Goal: Task Accomplishment & Management: Manage account settings

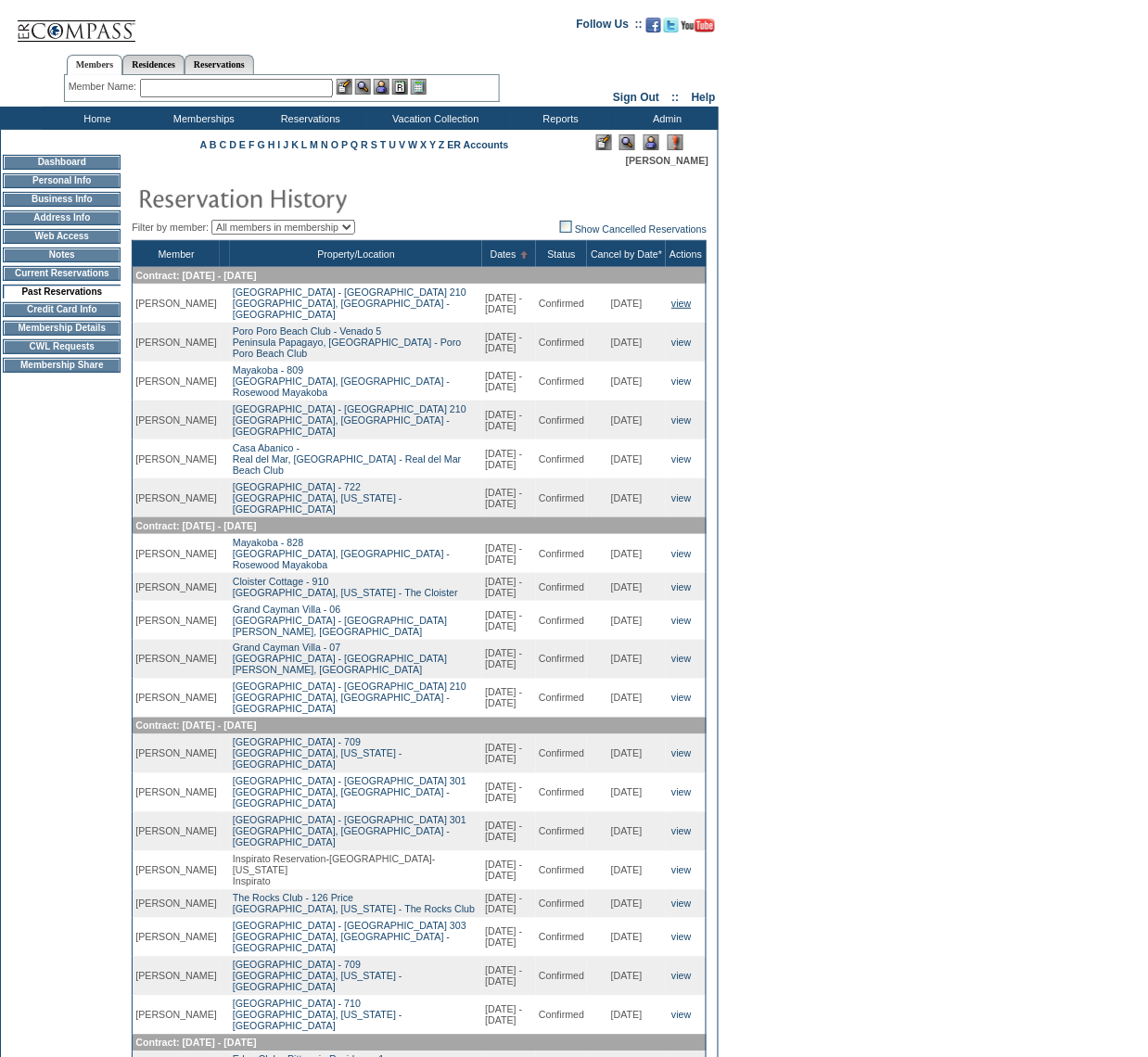
click at [676, 299] on link "view" at bounding box center [681, 302] width 20 height 11
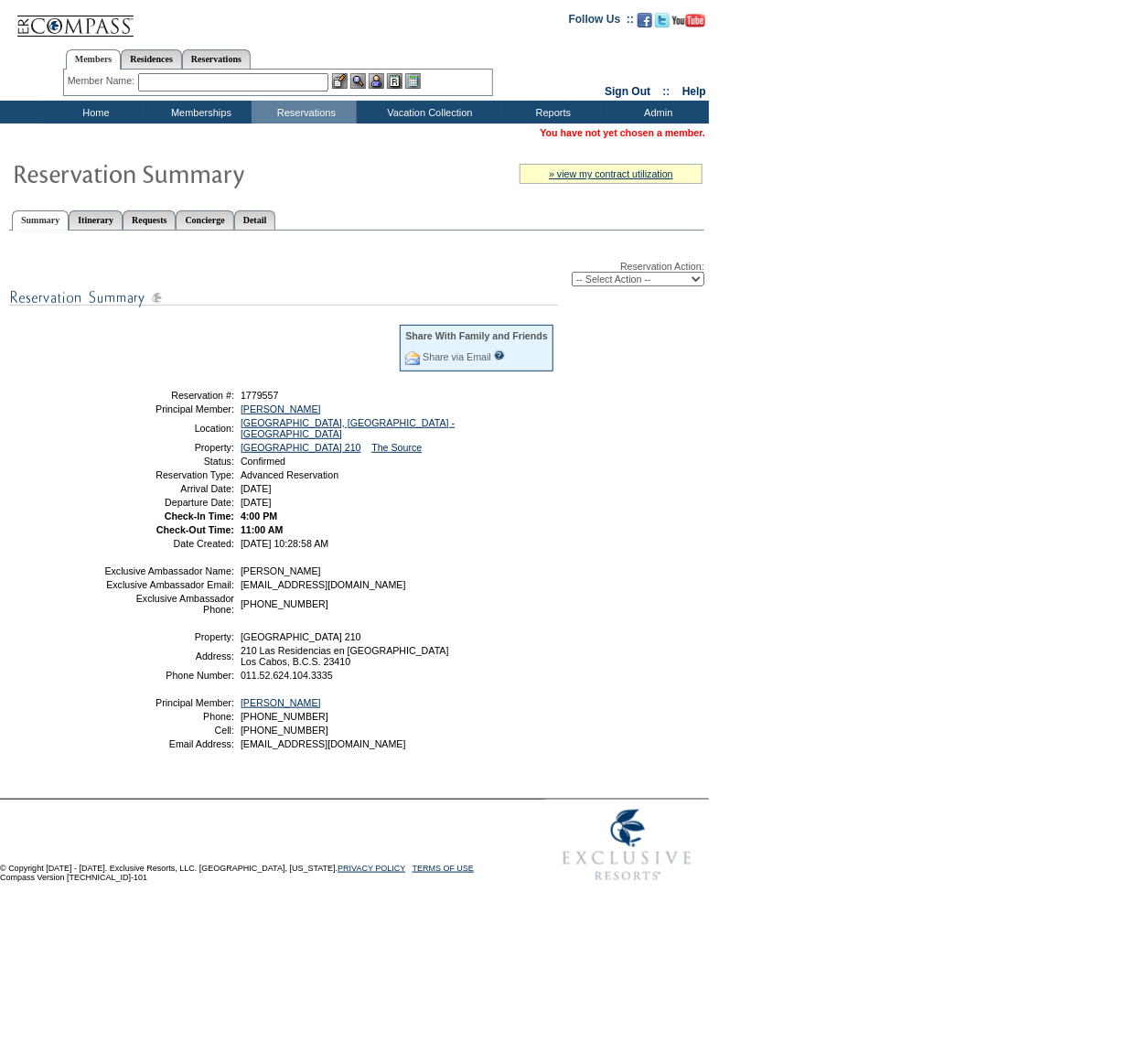
click at [687, 279] on select "-- Select Action -- Modify Reservation Dates Modify Reservation Cost Modify Occ…" at bounding box center [638, 279] width 133 height 15
select select "ChangeCost"
click at [572, 272] on select "-- Select Action -- Modify Reservation Dates Modify Reservation Cost Modify Occ…" at bounding box center [638, 279] width 133 height 15
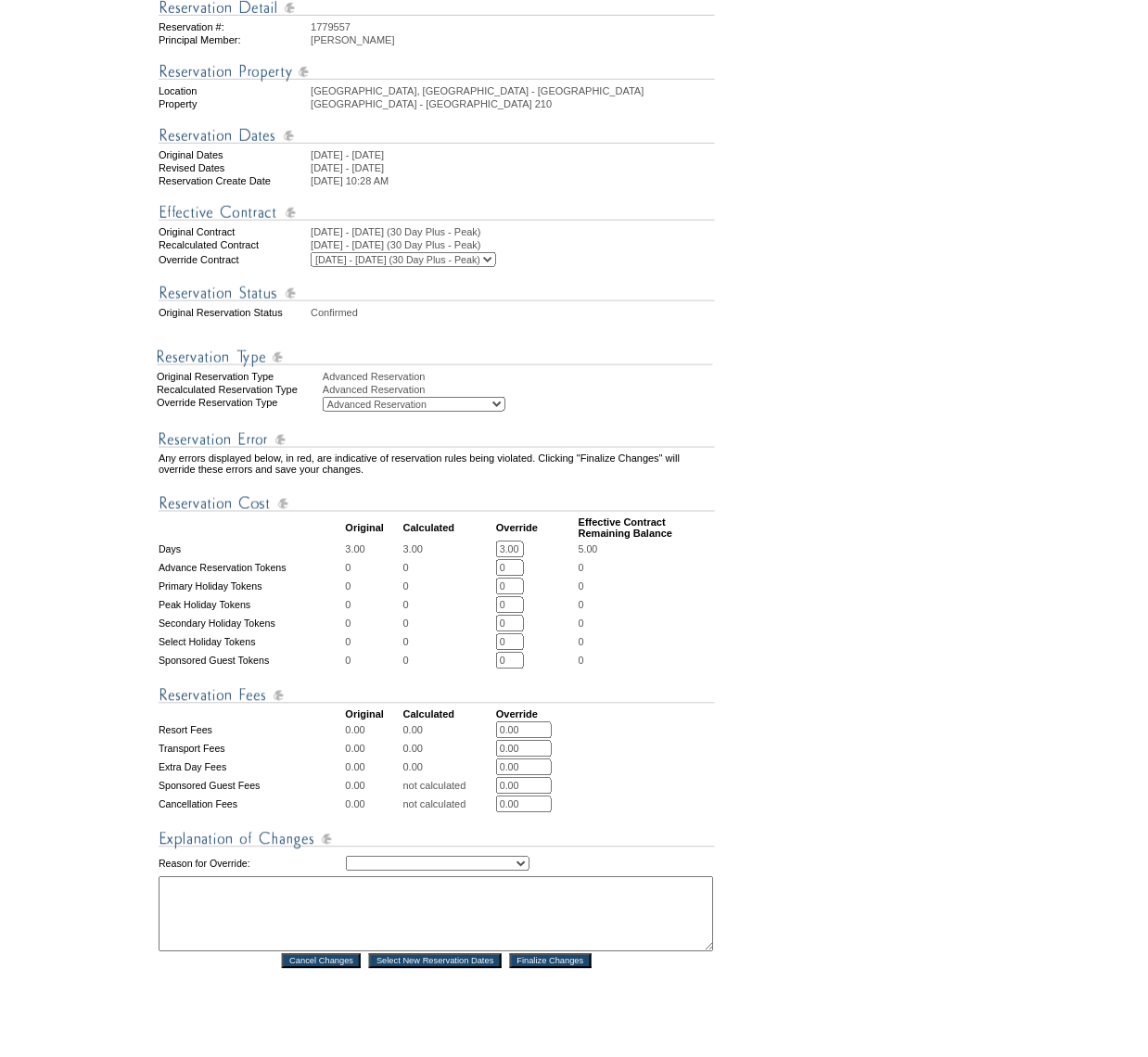
scroll to position [200, 0]
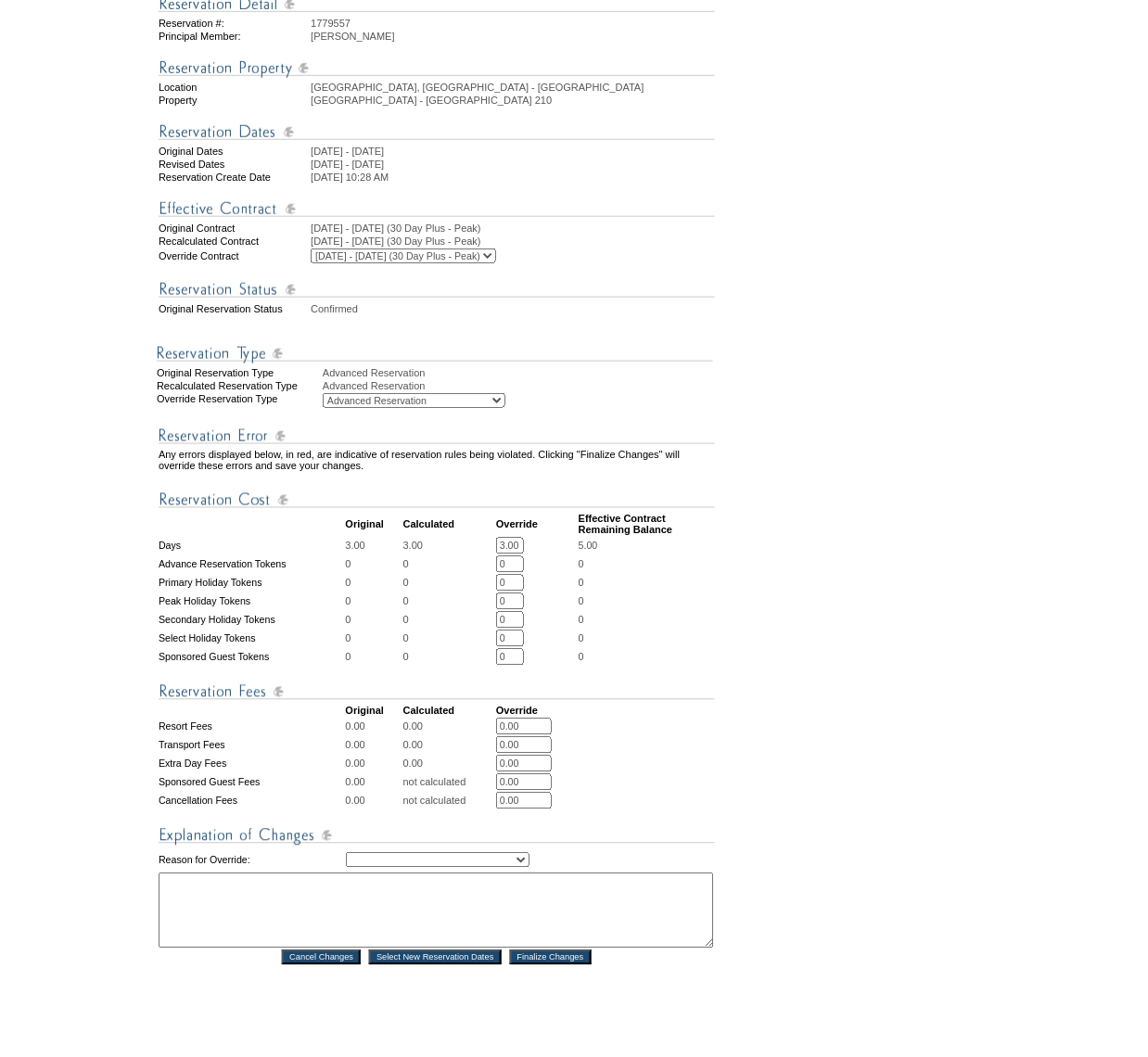
click at [728, 572] on form "Follow Us ::" at bounding box center [570, 508] width 1141 height 1408
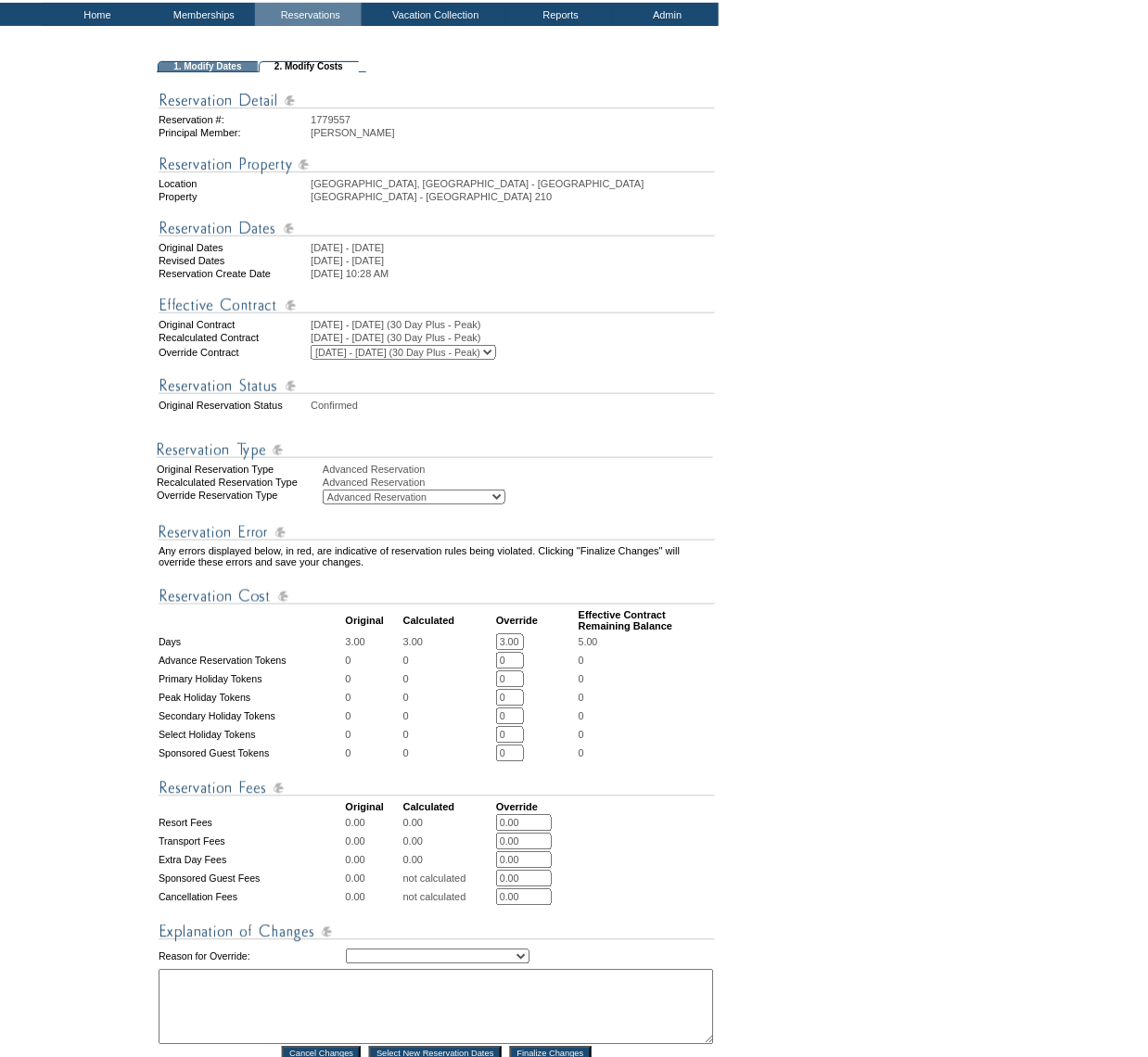
scroll to position [122, 0]
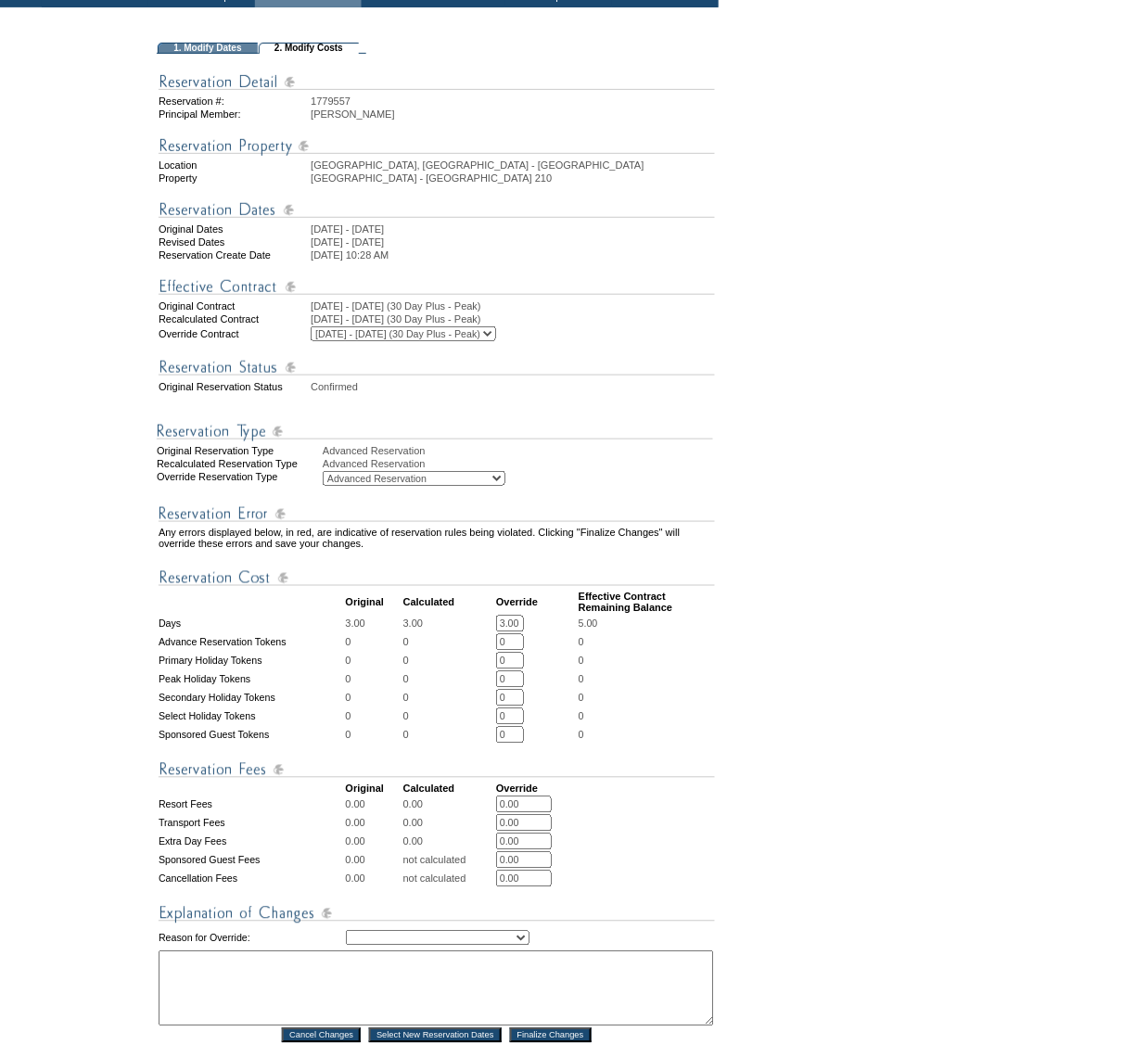
click at [506, 625] on input "3.00" at bounding box center [510, 623] width 28 height 17
type input "3"
type input "0"
click at [503, 932] on select "Creating Continuous Stay Days Rebooked After Cancellation Editing Occupant Expe…" at bounding box center [437, 938] width 183 height 15
drag, startPoint x: 503, startPoint y: 932, endPoint x: 470, endPoint y: 927, distance: 33.4
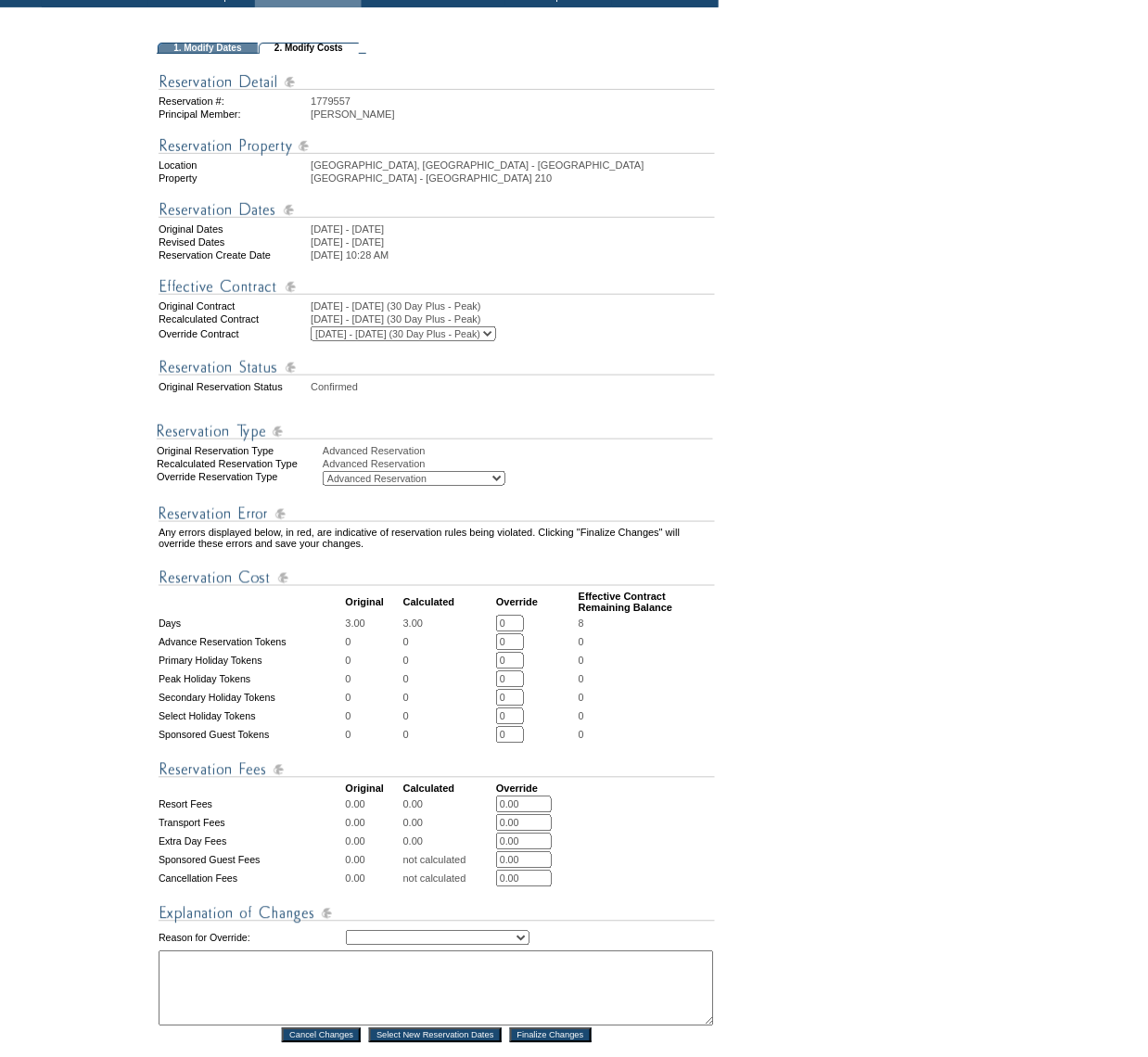
click at [470, 931] on select "Creating Continuous Stay Days Rebooked After Cancellation Editing Occupant Expe…" at bounding box center [437, 938] width 183 height 15
click at [467, 931] on select "Creating Continuous Stay Days Rebooked After Cancellation Editing Occupant Expe…" at bounding box center [437, 938] width 183 height 15
click at [915, 715] on form "Follow Us ::" at bounding box center [570, 586] width 1141 height 1408
click at [518, 632] on input "0" at bounding box center [510, 623] width 28 height 17
type input "-2"
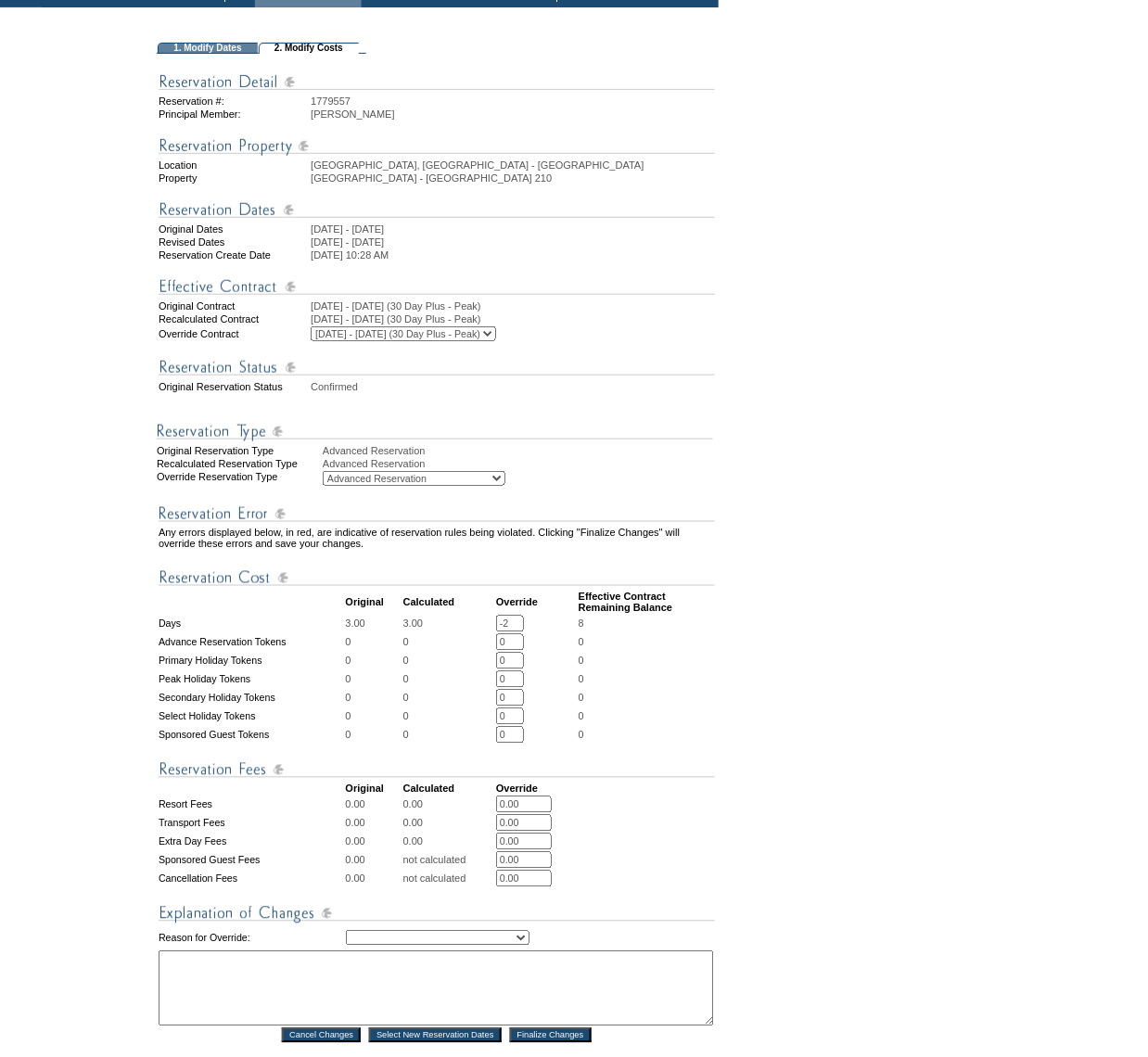
click at [696, 706] on td "0" at bounding box center [647, 698] width 136 height 17
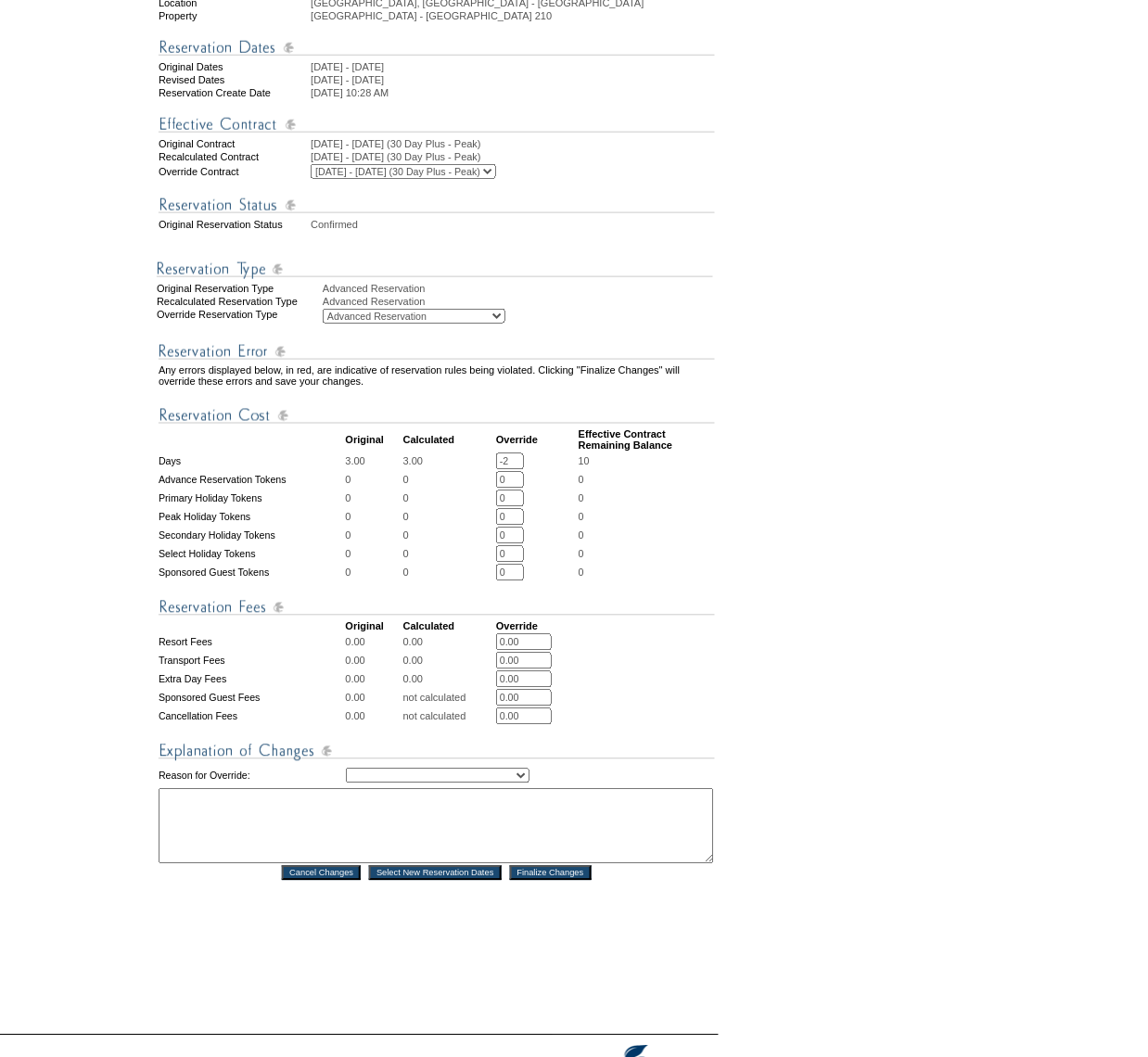
scroll to position [283, 0]
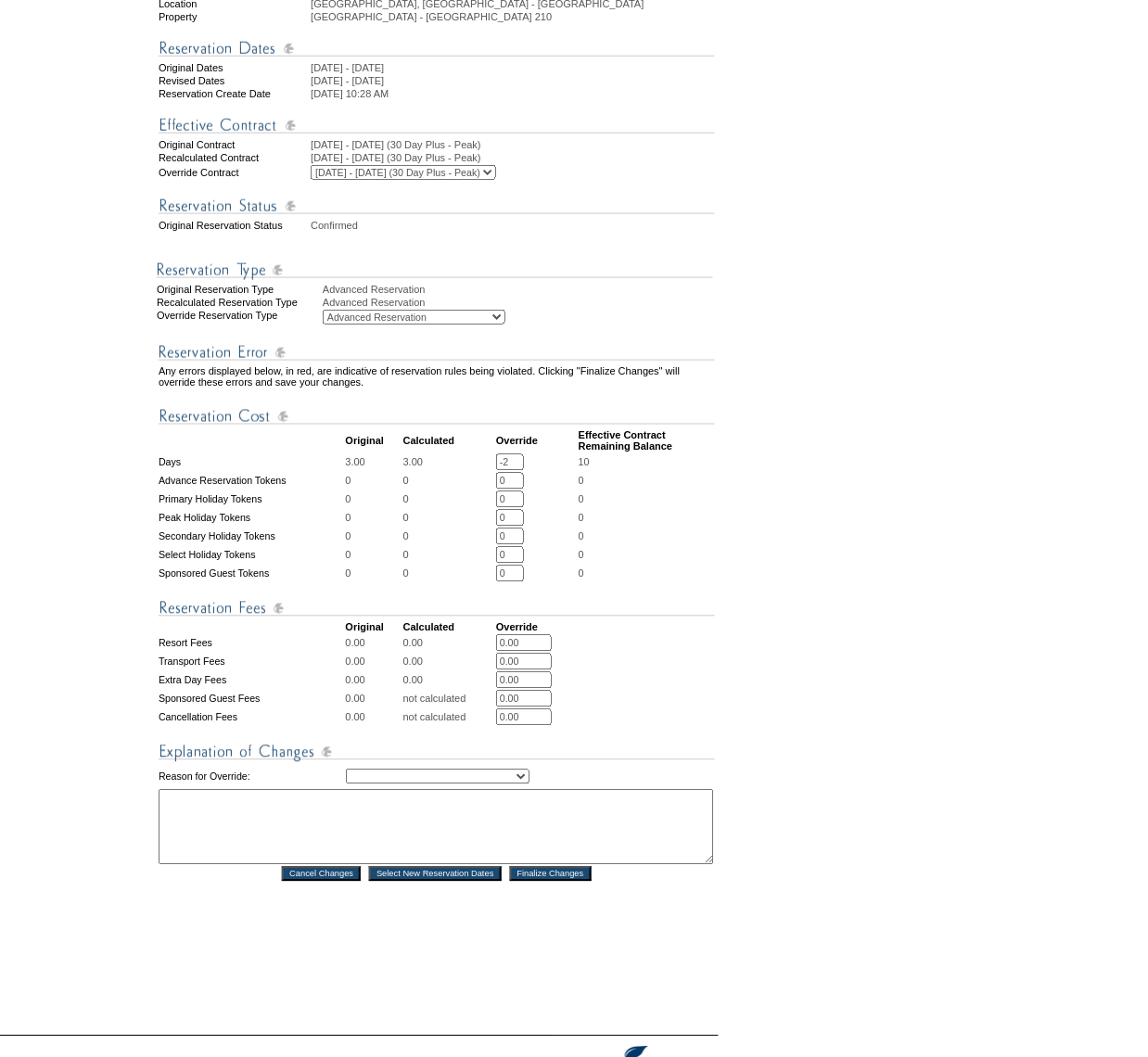
click at [645, 556] on td "0" at bounding box center [647, 555] width 136 height 17
click at [530, 770] on select "Creating Continuous Stay Days Rebooked After Cancellation Editing Occupant Expe…" at bounding box center [437, 777] width 183 height 15
click at [346, 770] on select "Creating Continuous Stay Days Rebooked After Cancellation Editing Occupant Expe…" at bounding box center [437, 777] width 183 height 15
click at [513, 771] on select "Creating Continuous Stay Days Rebooked After Cancellation Editing Occupant Expe…" at bounding box center [437, 777] width 183 height 15
click at [346, 770] on select "Creating Continuous Stay Days Rebooked After Cancellation Editing Occupant Expe…" at bounding box center [437, 777] width 183 height 15
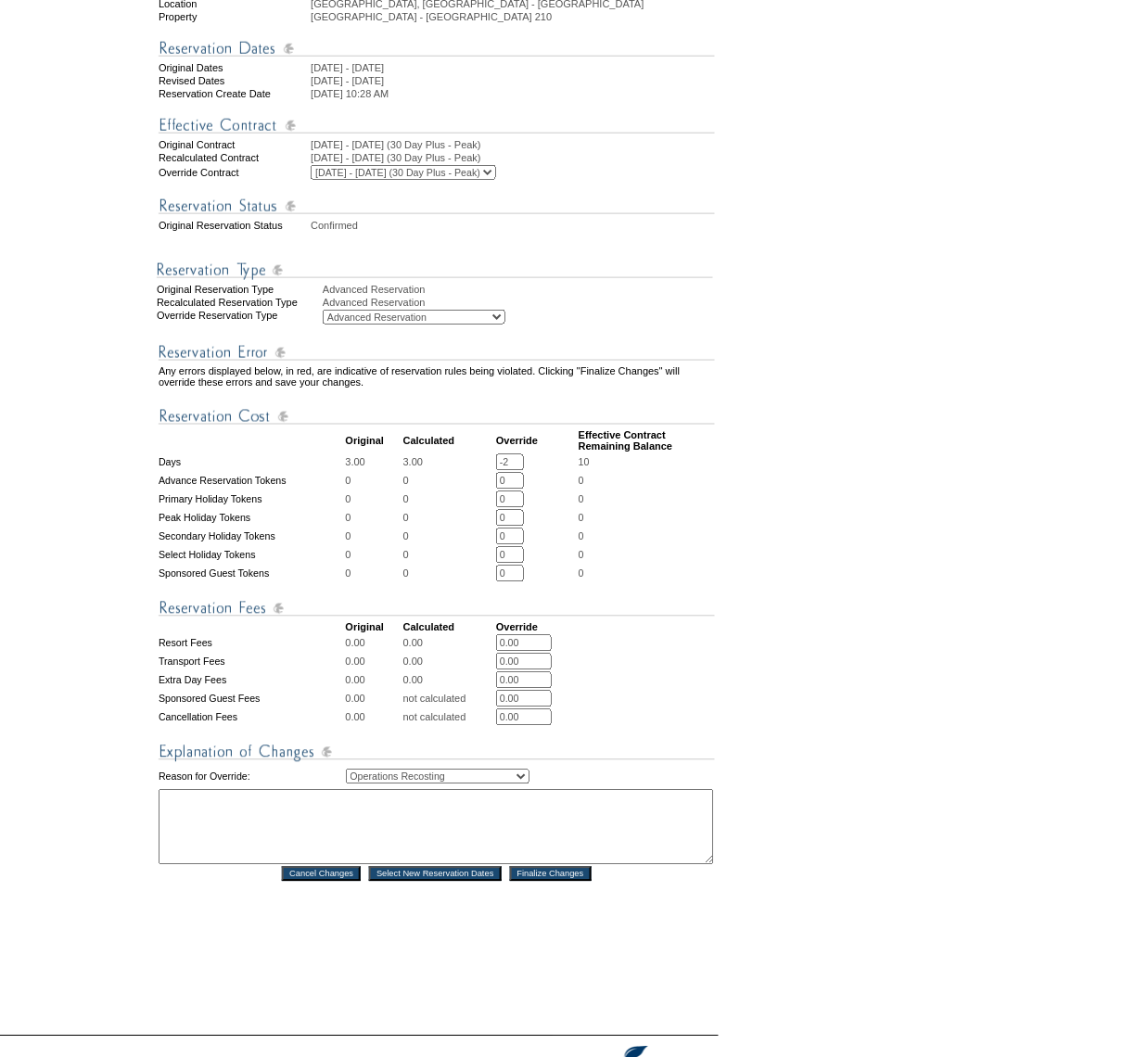
click at [454, 830] on textarea at bounding box center [436, 827] width 555 height 75
click at [482, 770] on select "Creating Continuous Stay Days Rebooked After Cancellation Editing Occupant Expe…" at bounding box center [437, 777] width 183 height 15
select select "1042"
click at [346, 770] on select "Creating Continuous Stay Days Rebooked After Cancellation Editing Occupant Expe…" at bounding box center [437, 777] width 183 height 15
click at [403, 828] on textarea at bounding box center [436, 827] width 555 height 75
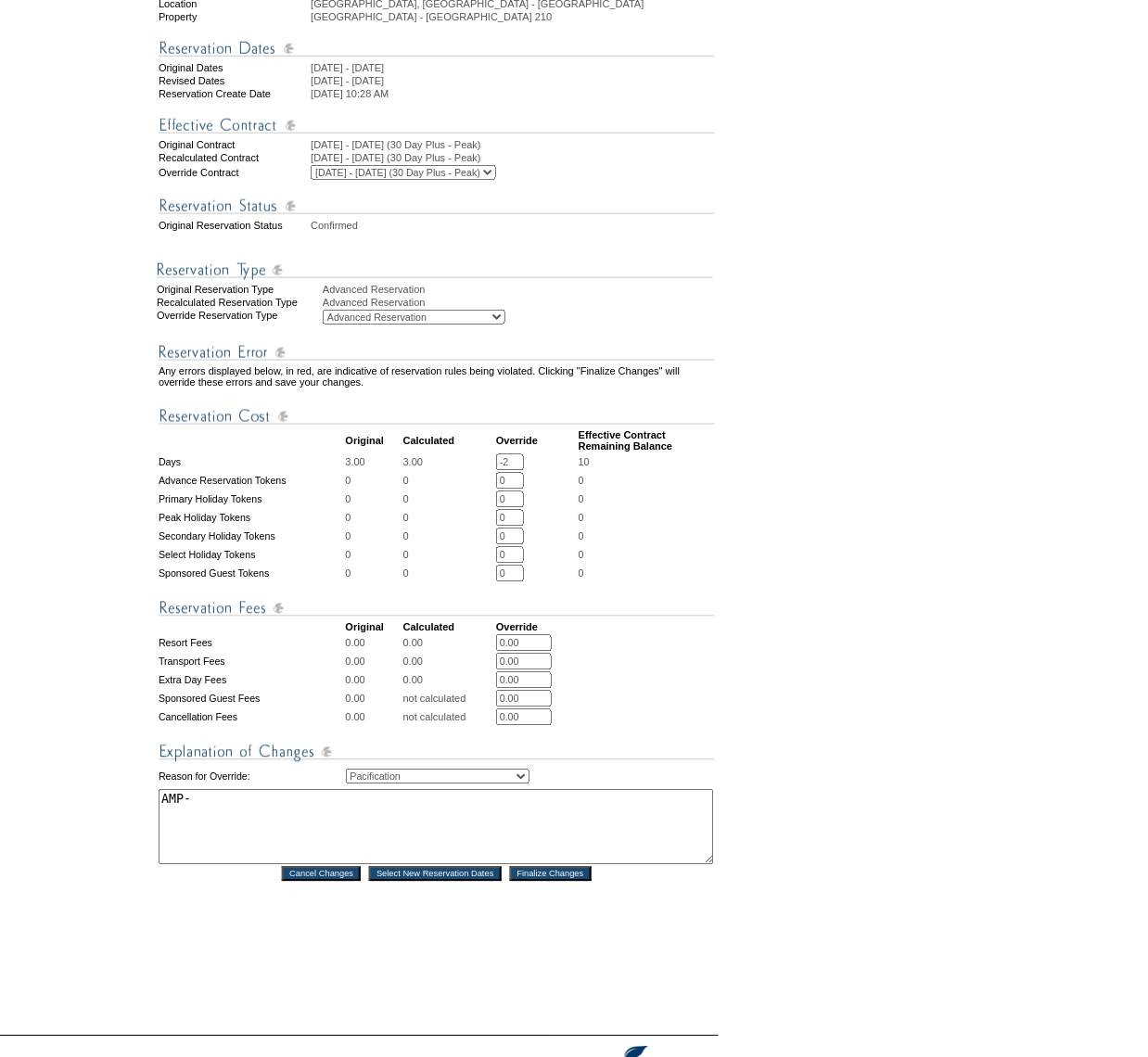
click at [429, 789] on textarea "AMP-" at bounding box center [436, 827] width 555 height 75
paste textarea "the unit had errors with air con/hot water, and also theft of"
click at [624, 829] on textarea "AMP- Major miss with a 50th birthday party on our side of things, the unit had …" at bounding box center [436, 827] width 555 height 75
type textarea "AMP- Major miss with a 50th birthday party on our side of things, the unit had …"
click at [547, 868] on input "Finalize Changes" at bounding box center [550, 874] width 82 height 15
